Goal: Communication & Community: Answer question/provide support

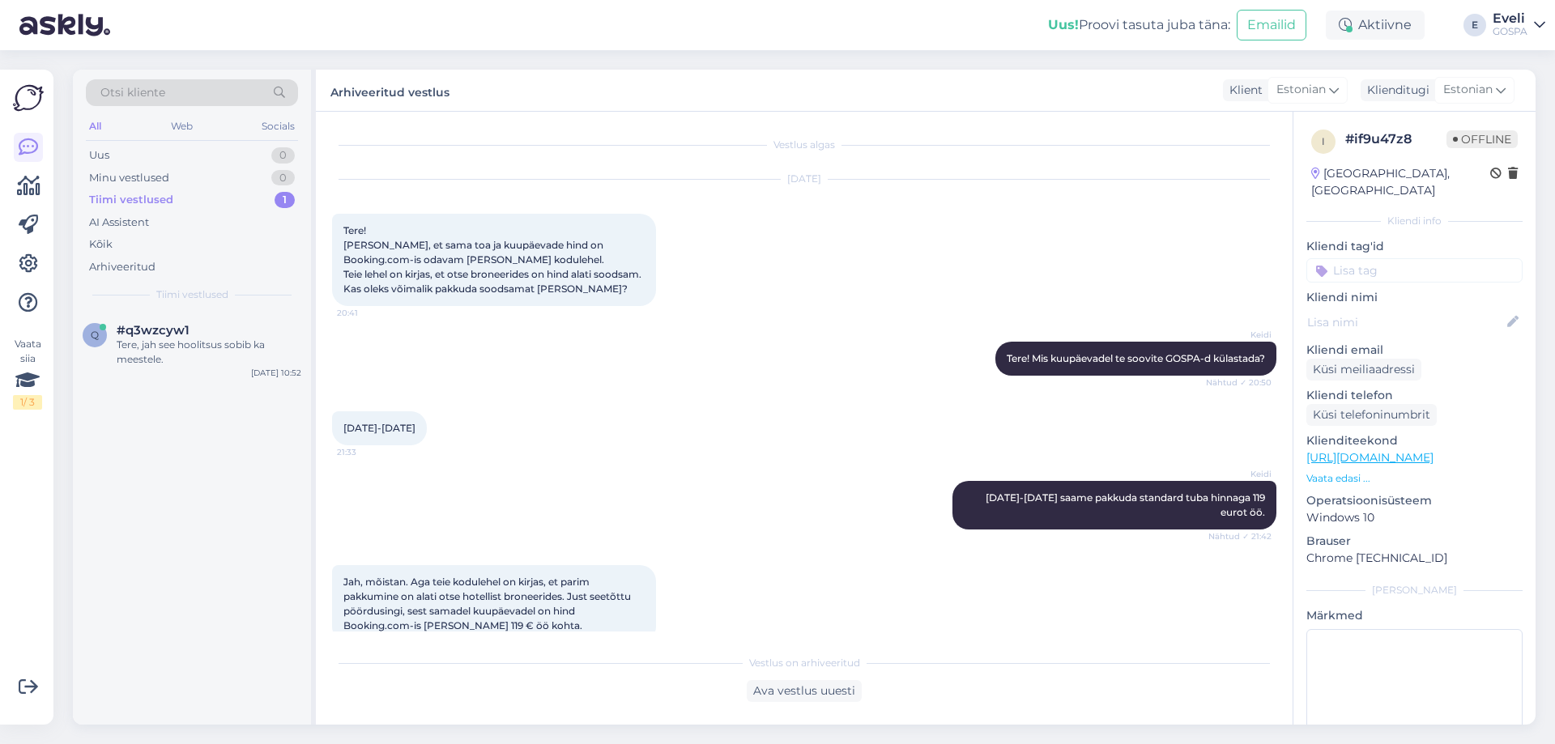
scroll to position [246, 0]
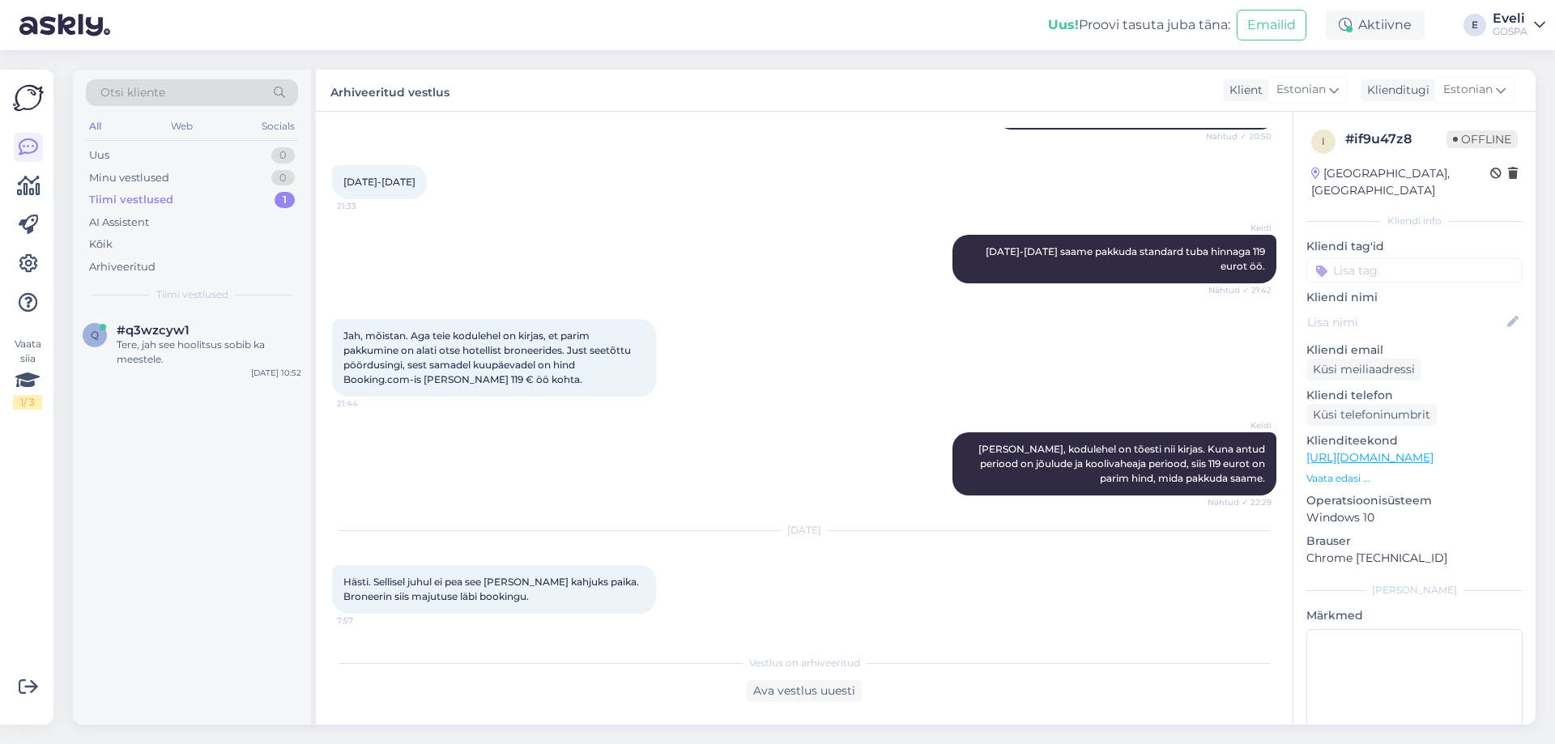
click at [169, 189] on div "Tiimi vestlused 1" at bounding box center [192, 200] width 212 height 23
click at [156, 340] on div "Tere, jah see hoolitsus sobib ka meestele." at bounding box center [209, 352] width 185 height 29
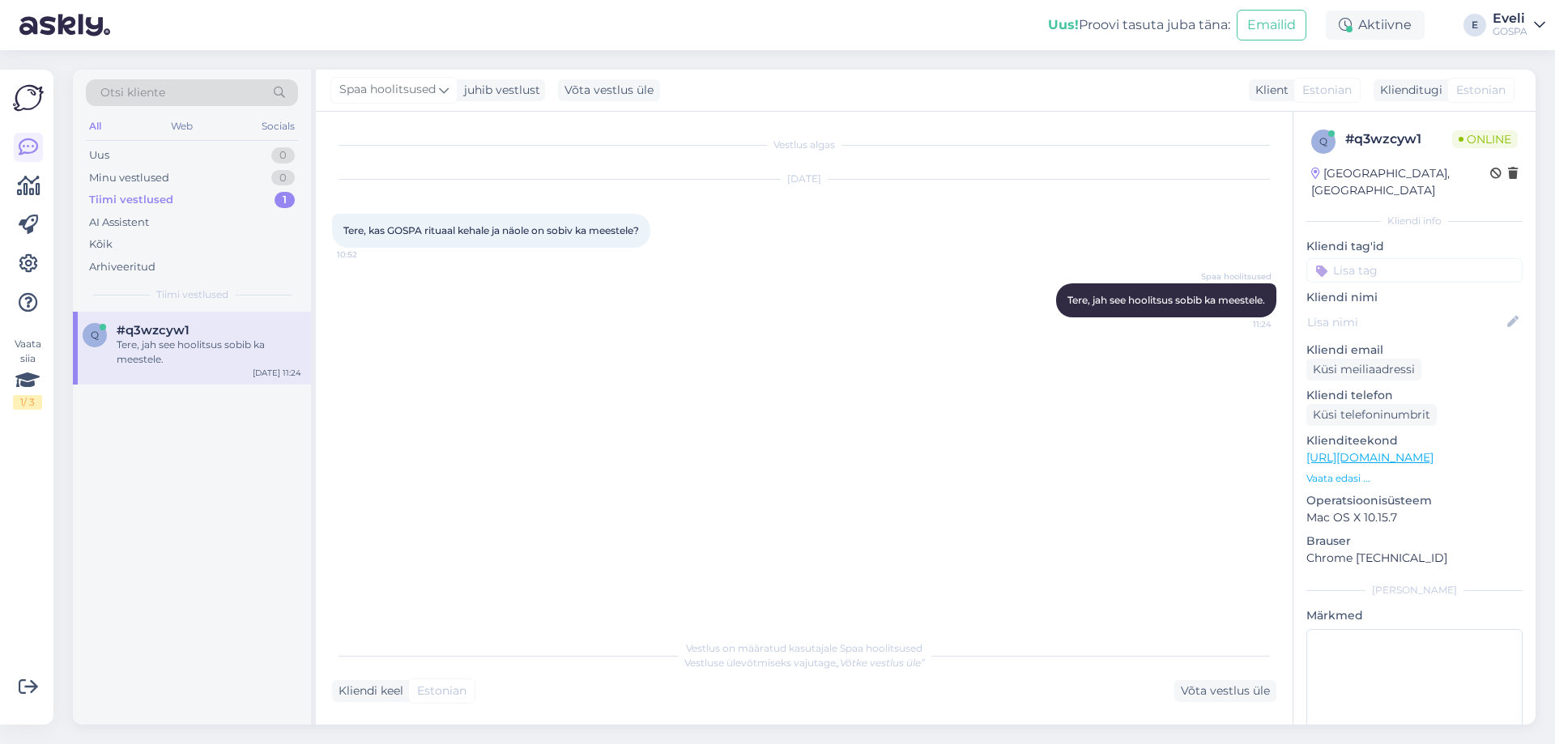
scroll to position [0, 0]
click at [179, 174] on div "Minu vestlused 0" at bounding box center [192, 178] width 212 height 23
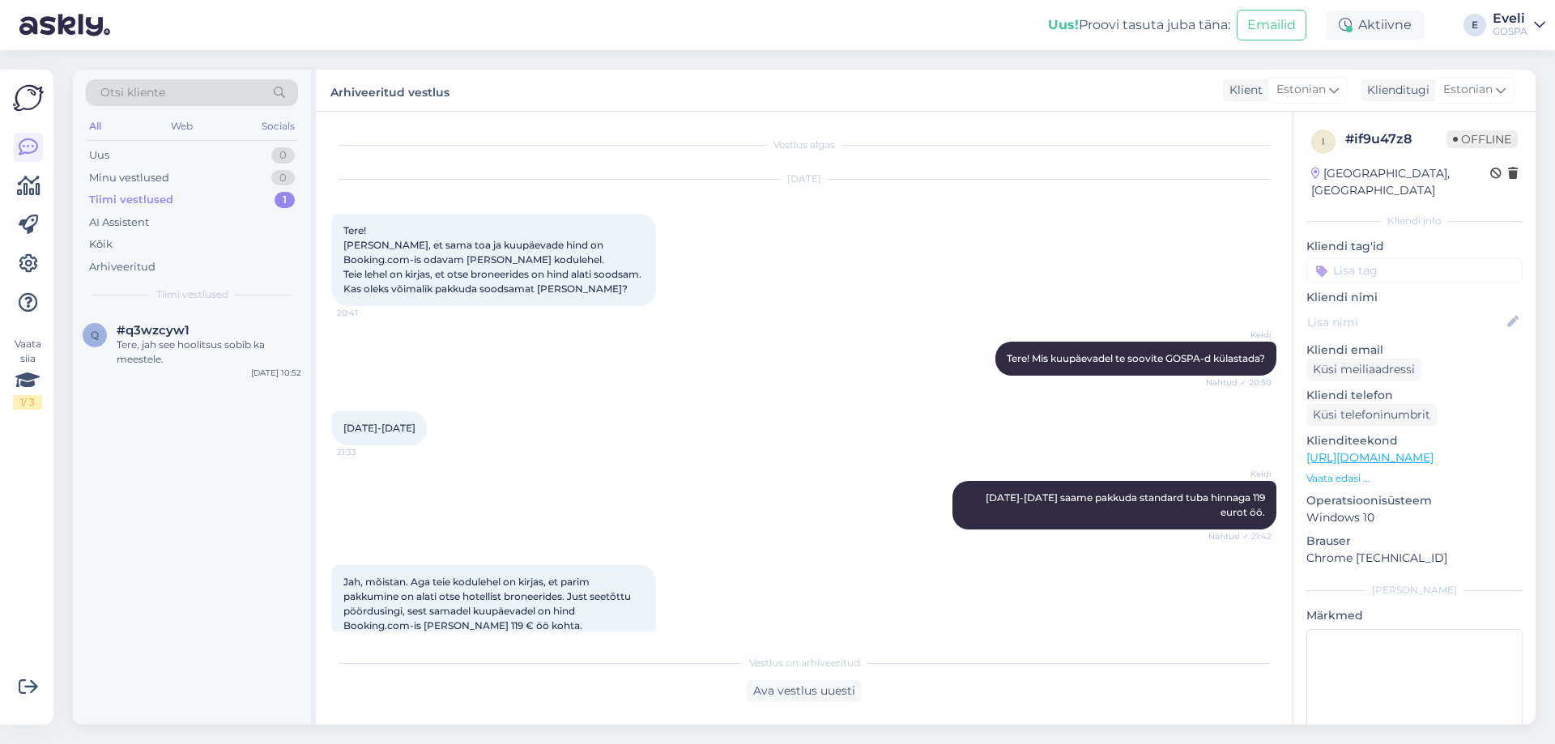
scroll to position [246, 0]
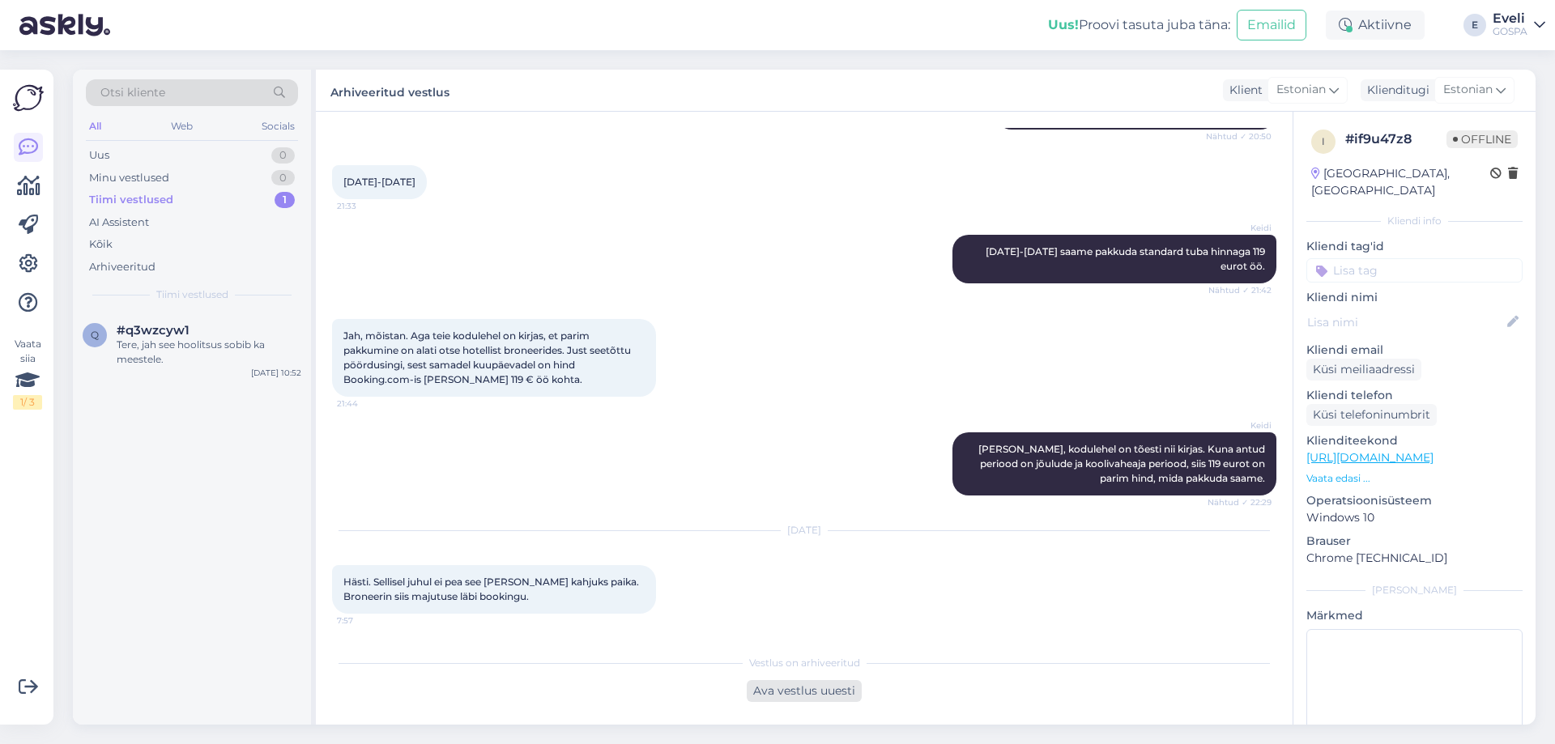
click at [816, 692] on div "Ava vestlus uuesti" at bounding box center [804, 691] width 115 height 22
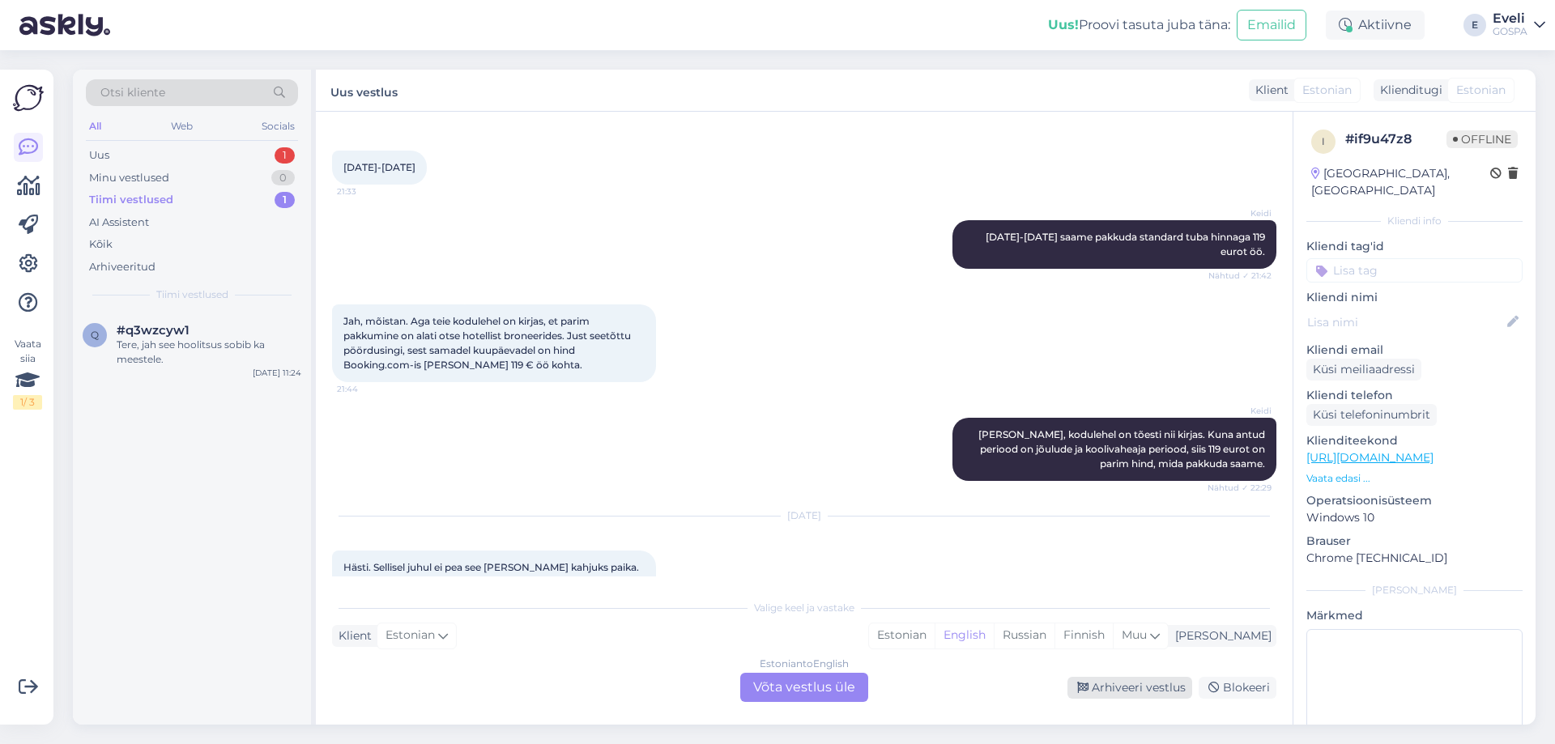
click at [1136, 688] on div "Arhiveeri vestlus" at bounding box center [1129, 688] width 125 height 22
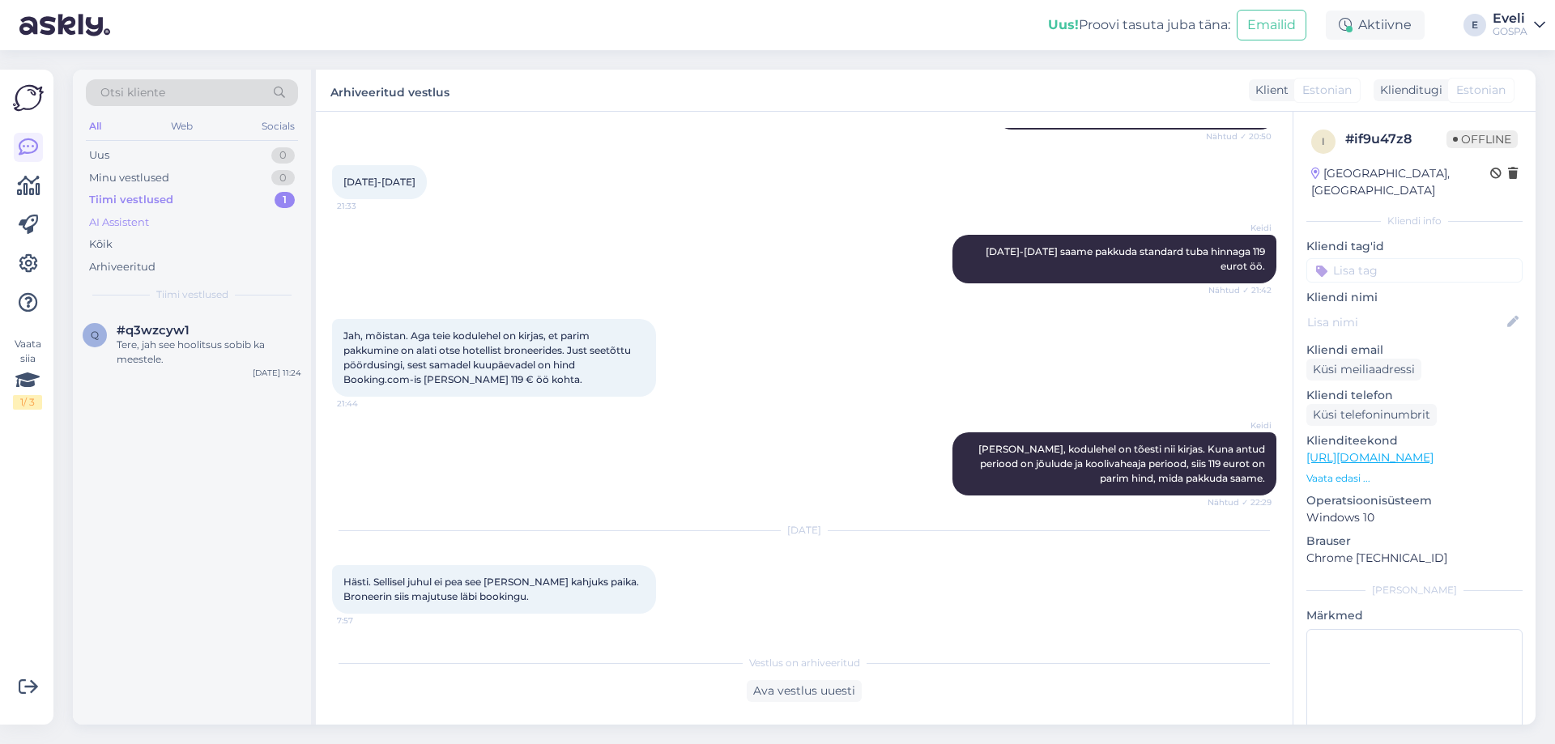
click at [144, 219] on div "AI Assistent" at bounding box center [119, 223] width 60 height 16
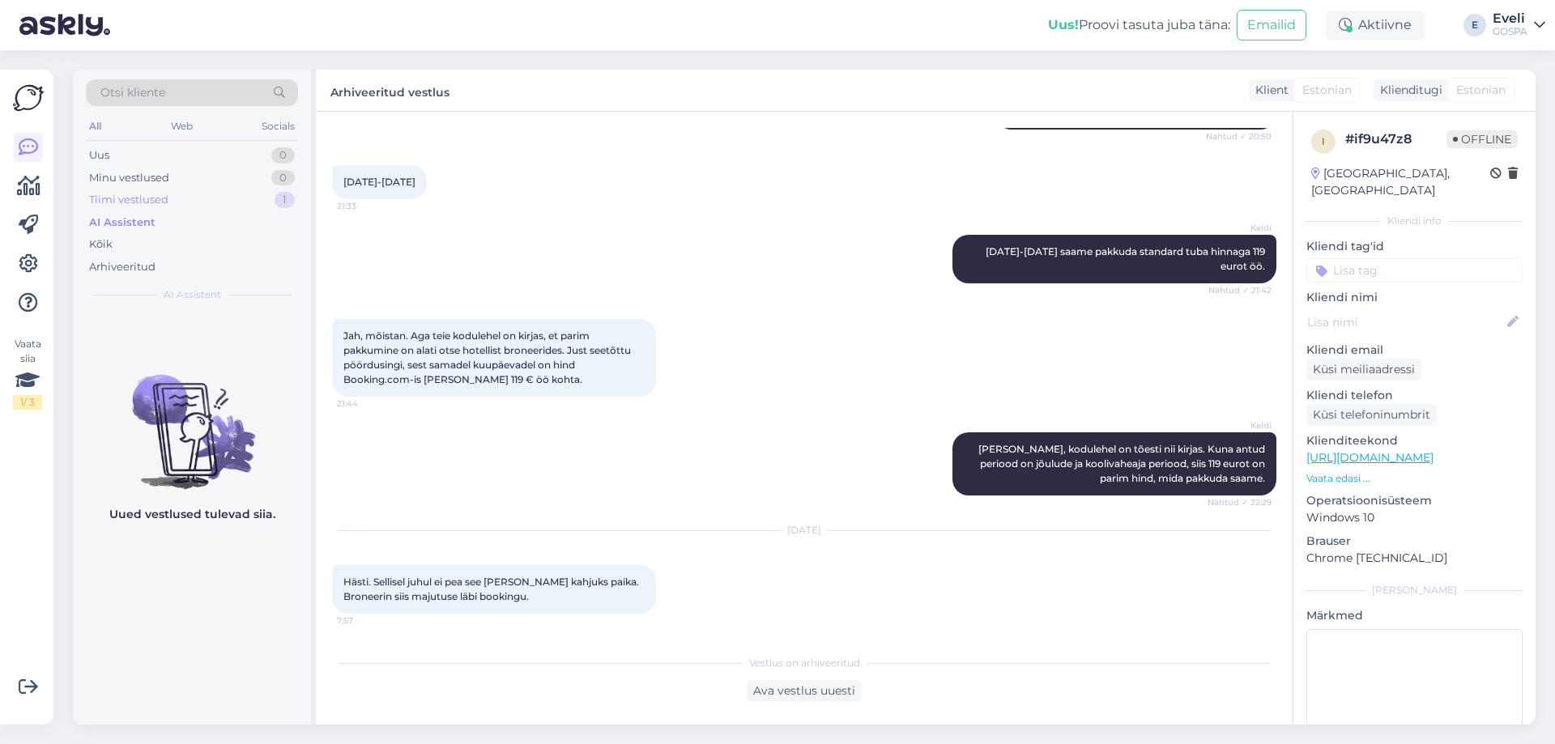
click at [147, 189] on div "Tiimi vestlused 1" at bounding box center [192, 200] width 212 height 23
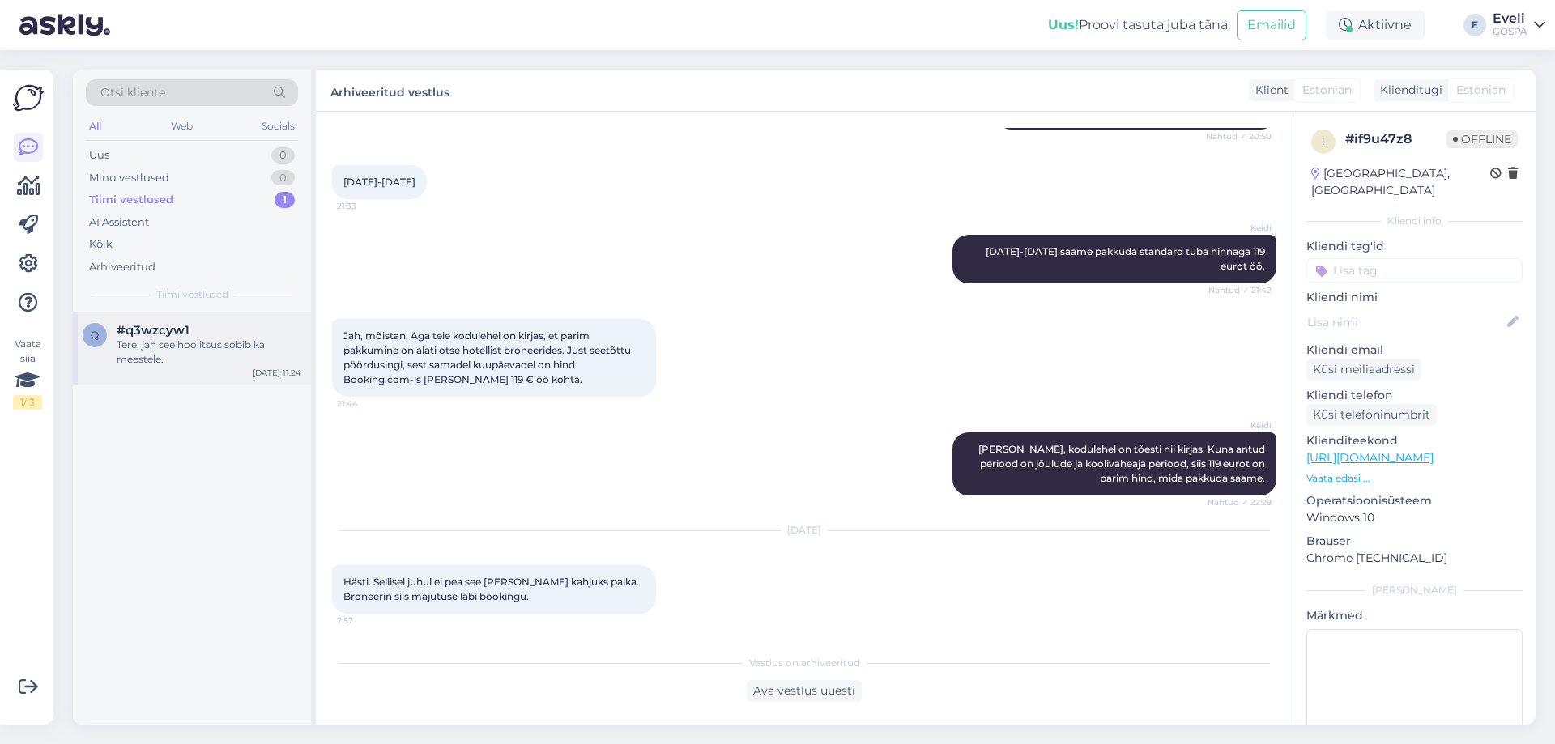
click at [153, 355] on div "Tere, jah see hoolitsus sobib ka meestele." at bounding box center [209, 352] width 185 height 29
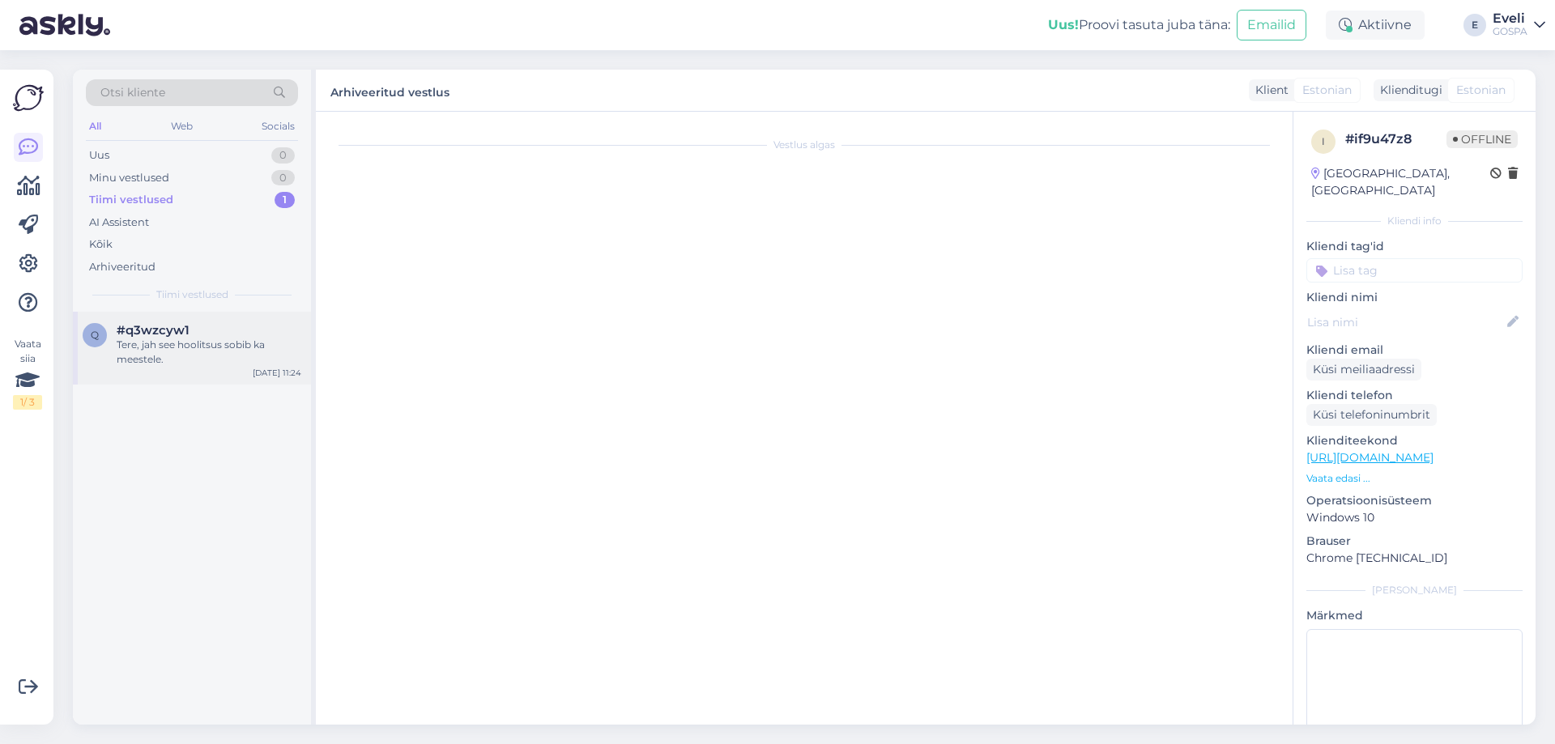
scroll to position [0, 0]
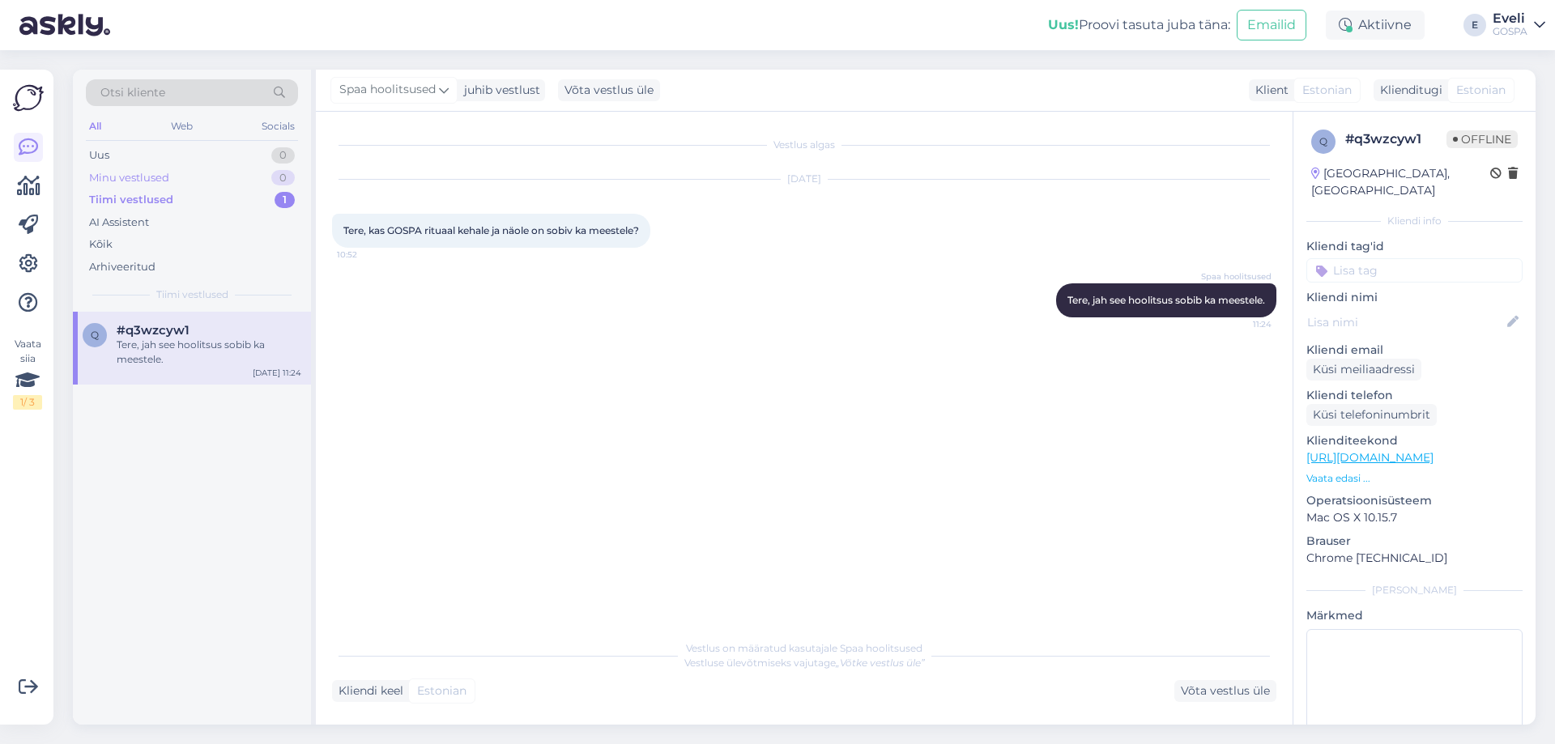
click at [179, 180] on div "Minu vestlused 0" at bounding box center [192, 178] width 212 height 23
